Goal: Communication & Community: Answer question/provide support

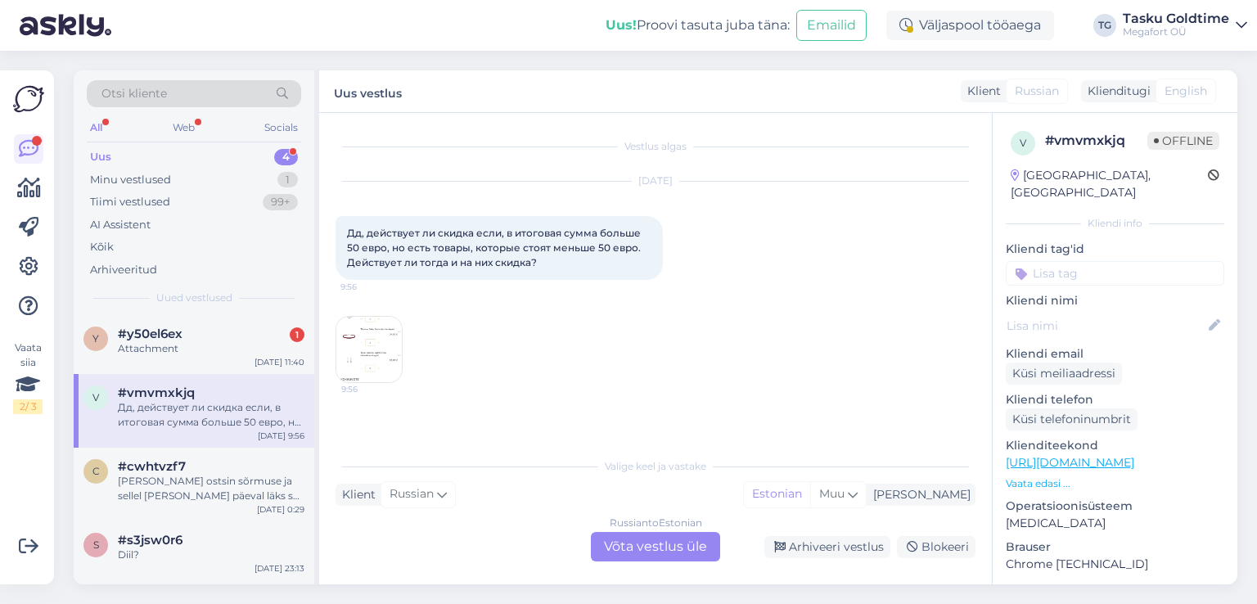
drag, startPoint x: 248, startPoint y: 328, endPoint x: 340, endPoint y: 330, distance: 92.5
click at [249, 328] on div "#y50el6ex 1" at bounding box center [211, 334] width 187 height 15
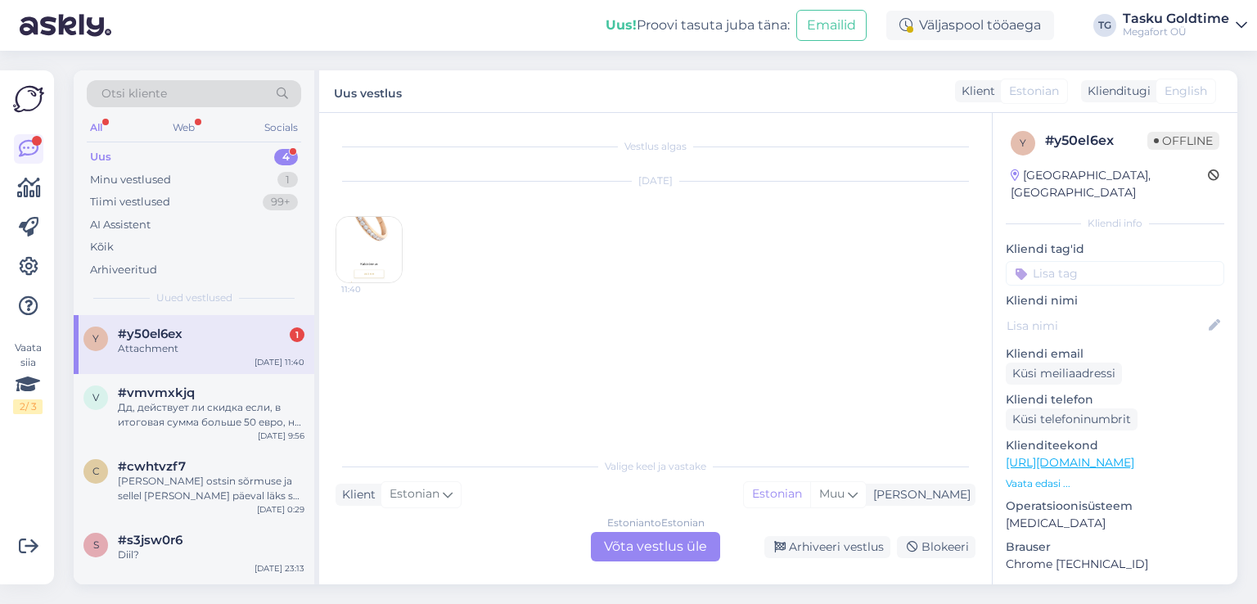
click at [347, 246] on img at bounding box center [368, 249] width 65 height 65
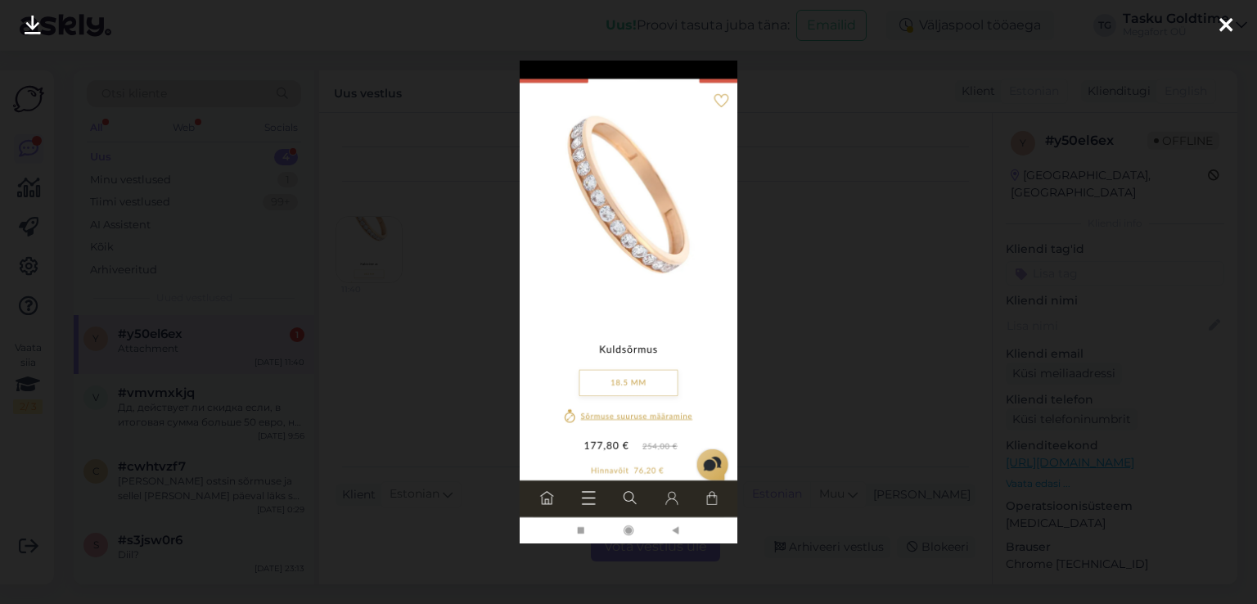
click at [368, 246] on div at bounding box center [628, 302] width 1257 height 604
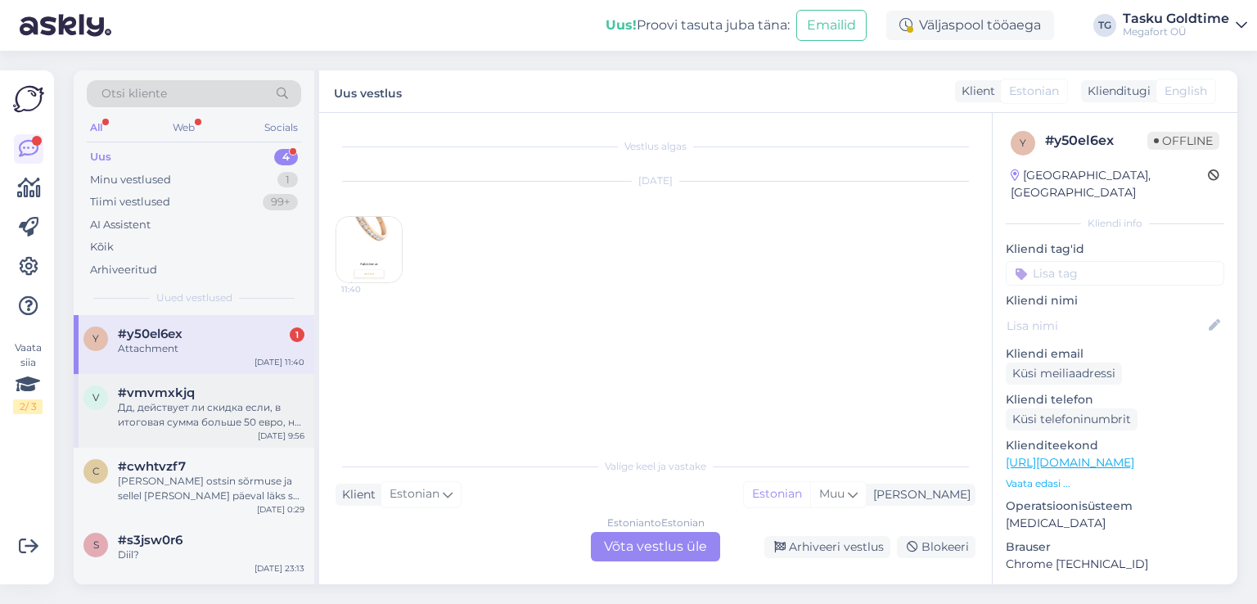
click at [267, 417] on div "Дд, действует ли скидка если, в итоговая сумма больше 50 евро, но есть товары, …" at bounding box center [211, 414] width 187 height 29
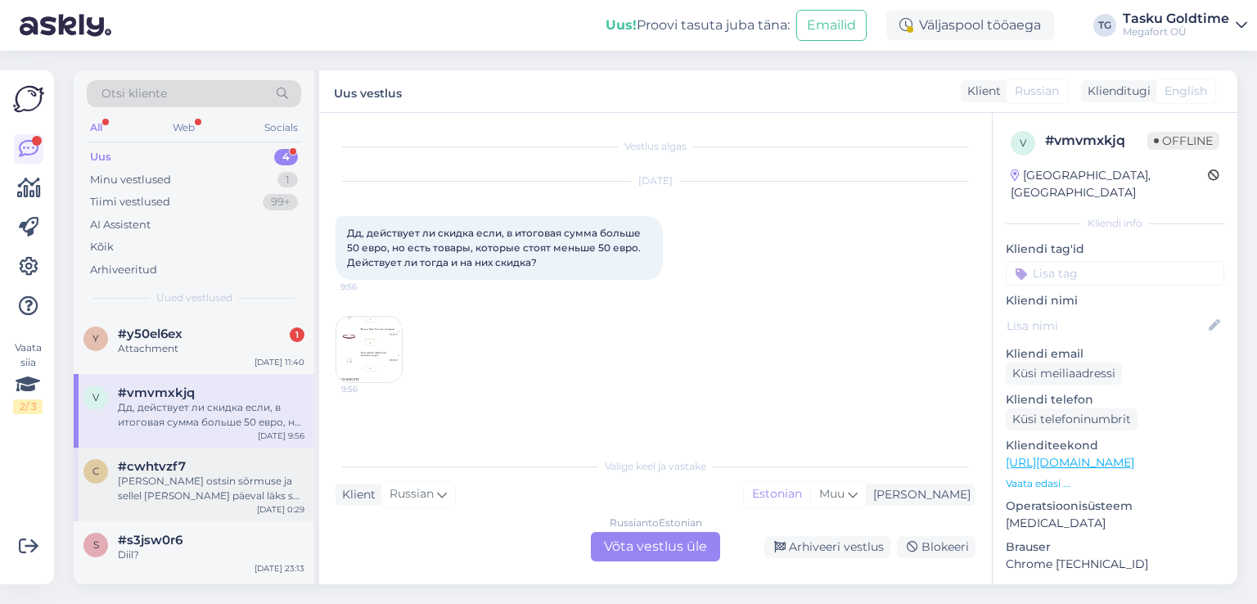
click at [274, 471] on div "#cwhtvzf7" at bounding box center [211, 466] width 187 height 15
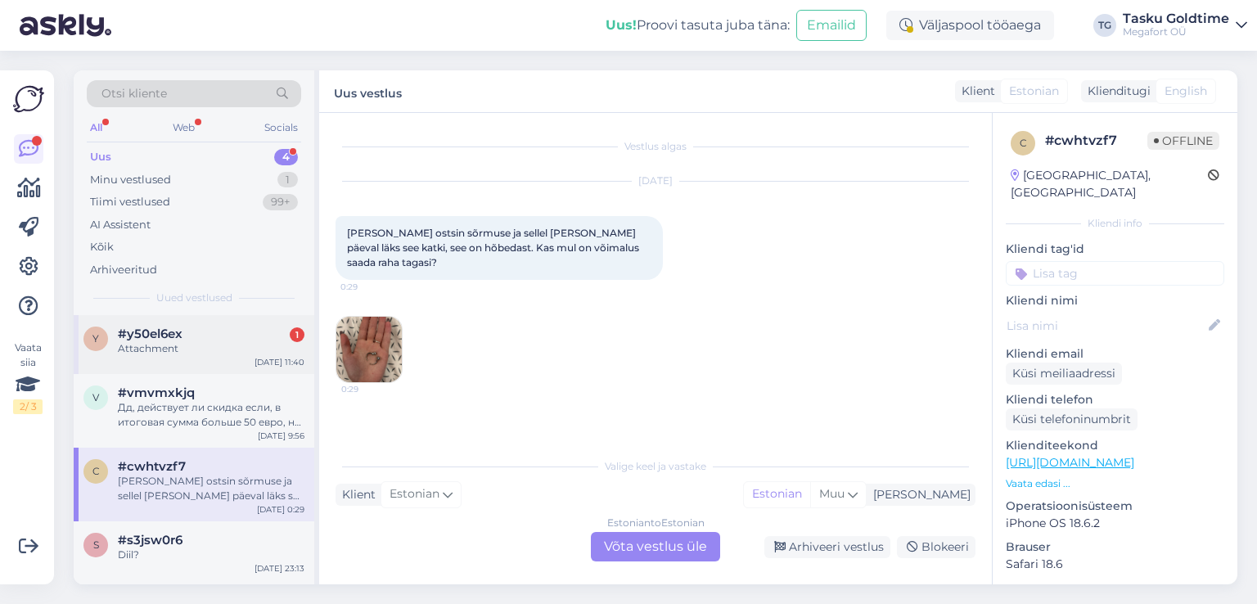
click at [262, 358] on div "[DATE] 11:40" at bounding box center [280, 362] width 50 height 12
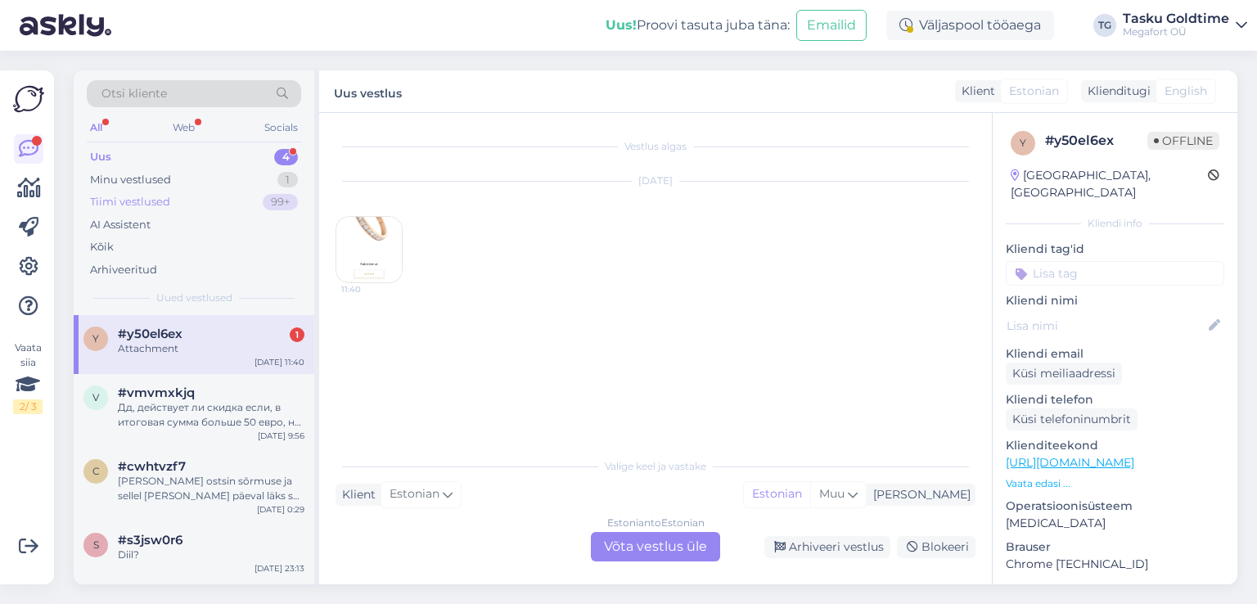
click at [270, 199] on div "99+" at bounding box center [280, 202] width 35 height 16
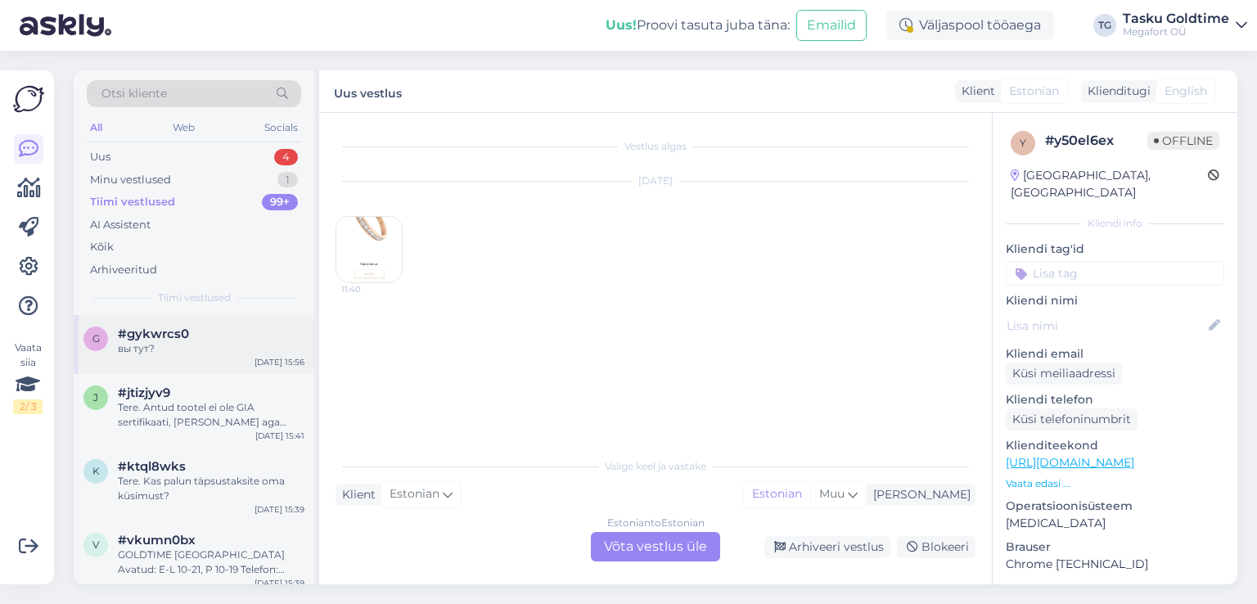
click at [200, 346] on div "вы тут?" at bounding box center [211, 348] width 187 height 15
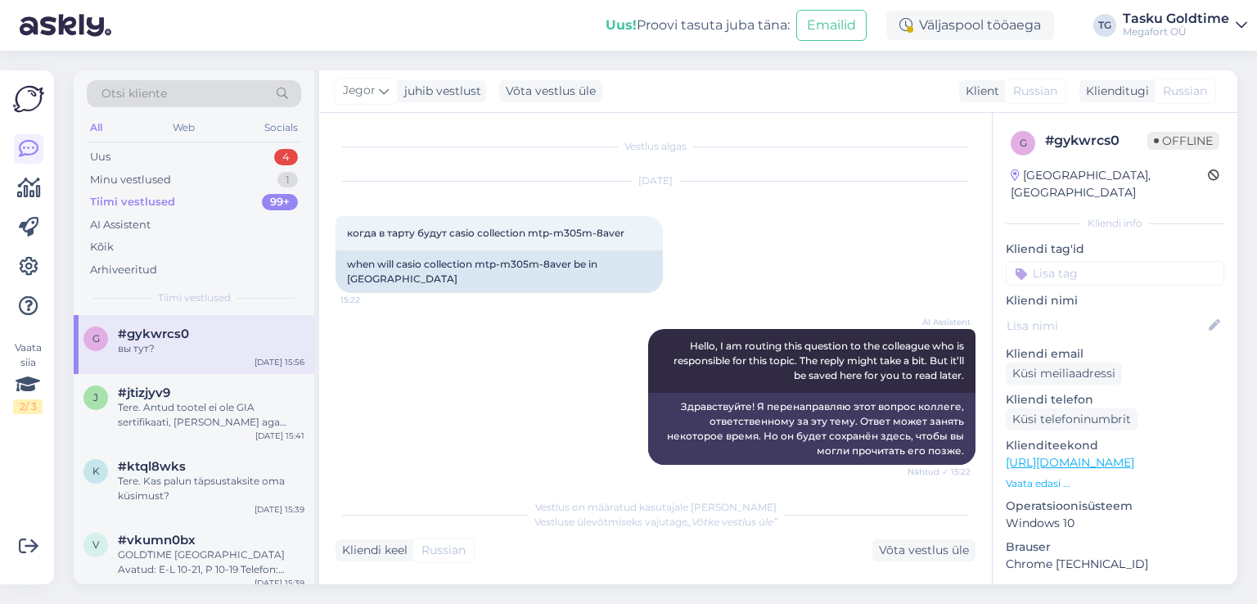
scroll to position [1853, 0]
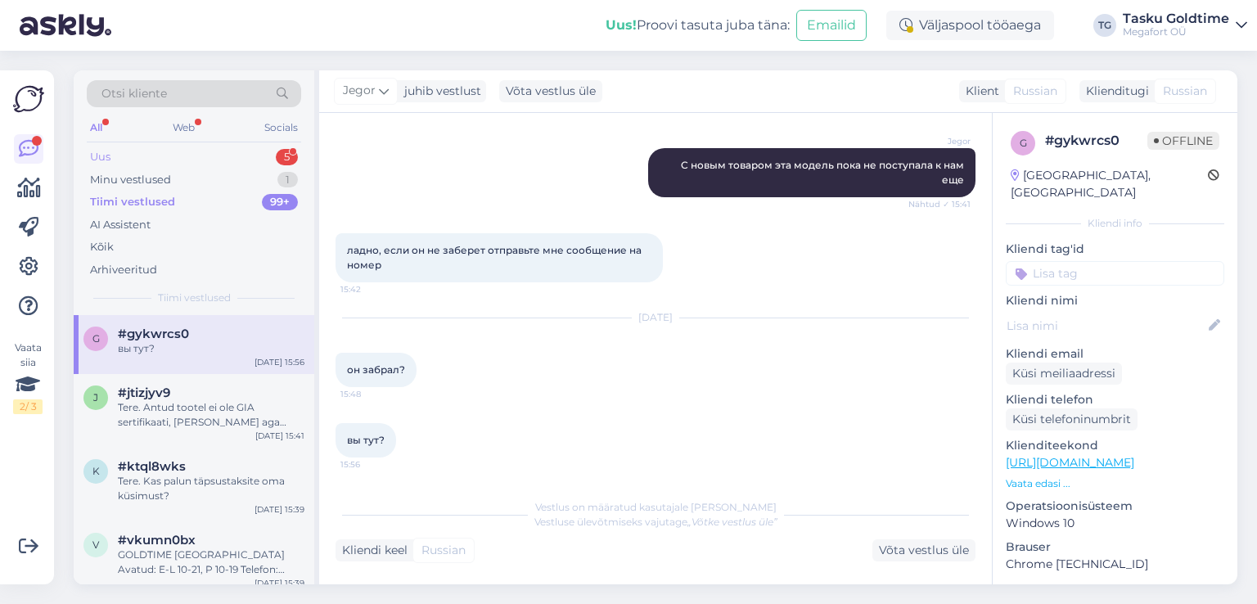
click at [280, 148] on div "Uus 5" at bounding box center [194, 157] width 214 height 23
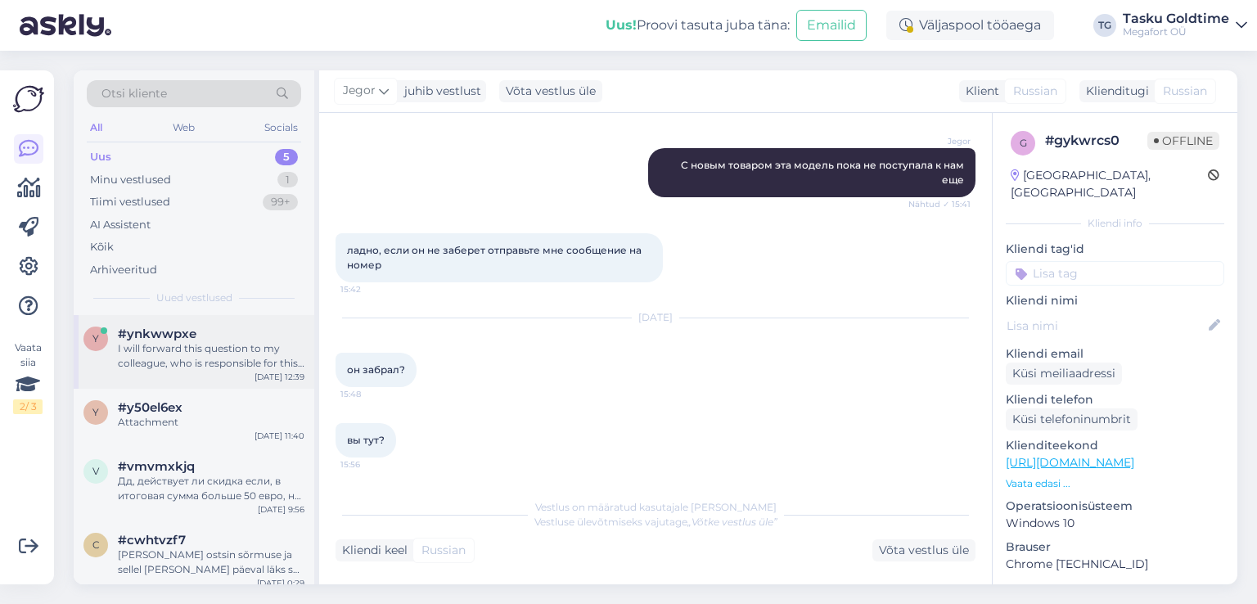
click at [234, 329] on div "#ynkwwpxe" at bounding box center [211, 334] width 187 height 15
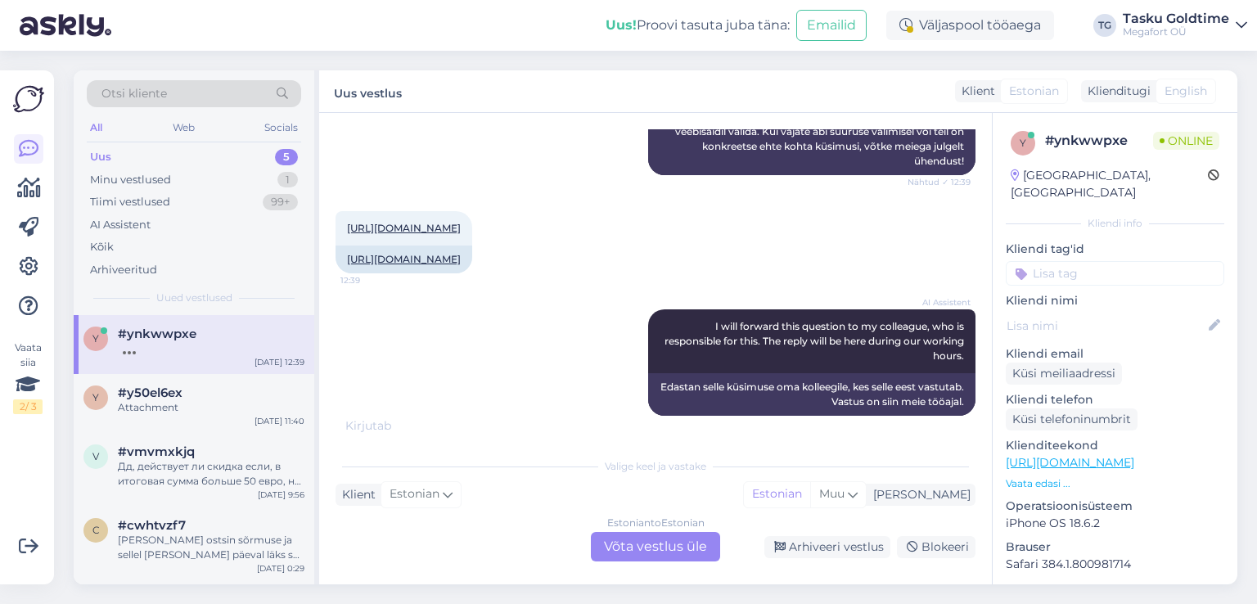
scroll to position [547, 0]
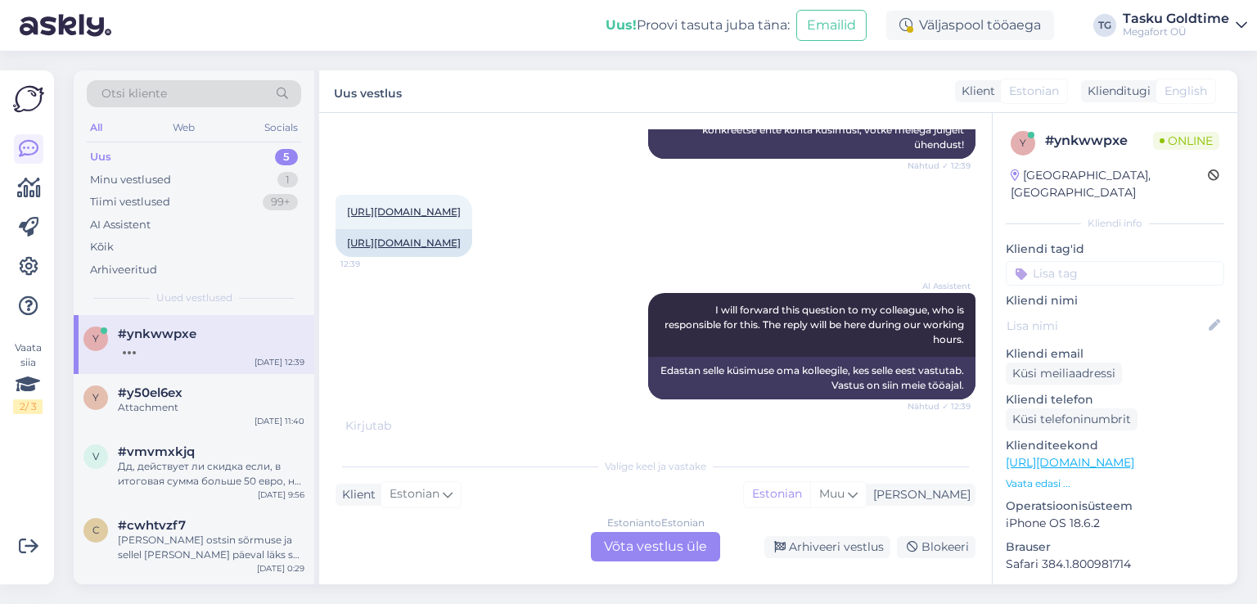
click at [253, 149] on div "Uus 5" at bounding box center [194, 157] width 214 height 23
click at [223, 146] on div "Uus 5" at bounding box center [194, 157] width 214 height 23
